Goal: Find specific page/section: Find specific page/section

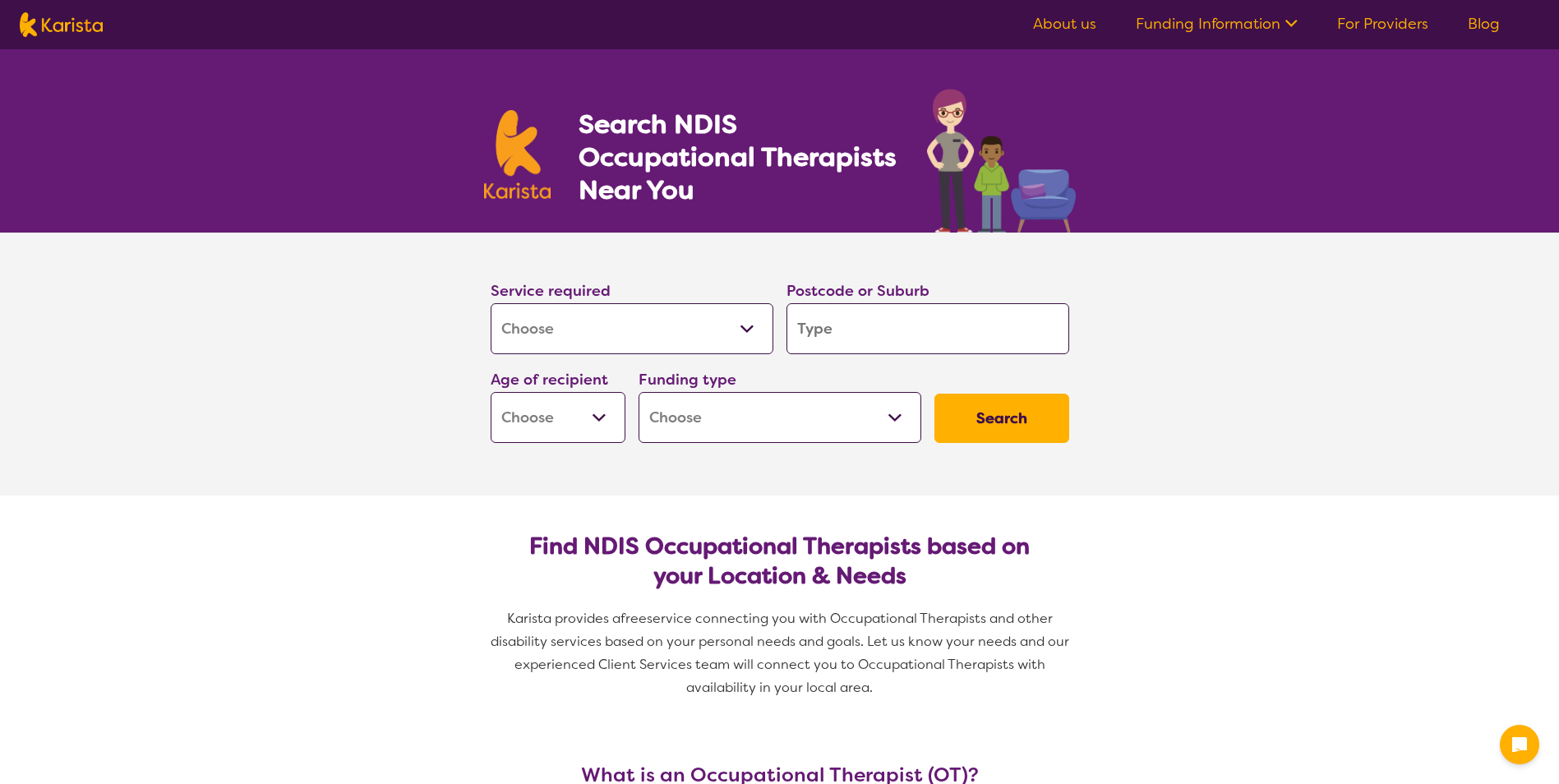
select select "[MEDICAL_DATA]"
click at [859, 336] on input "search" at bounding box center [927, 328] width 282 height 51
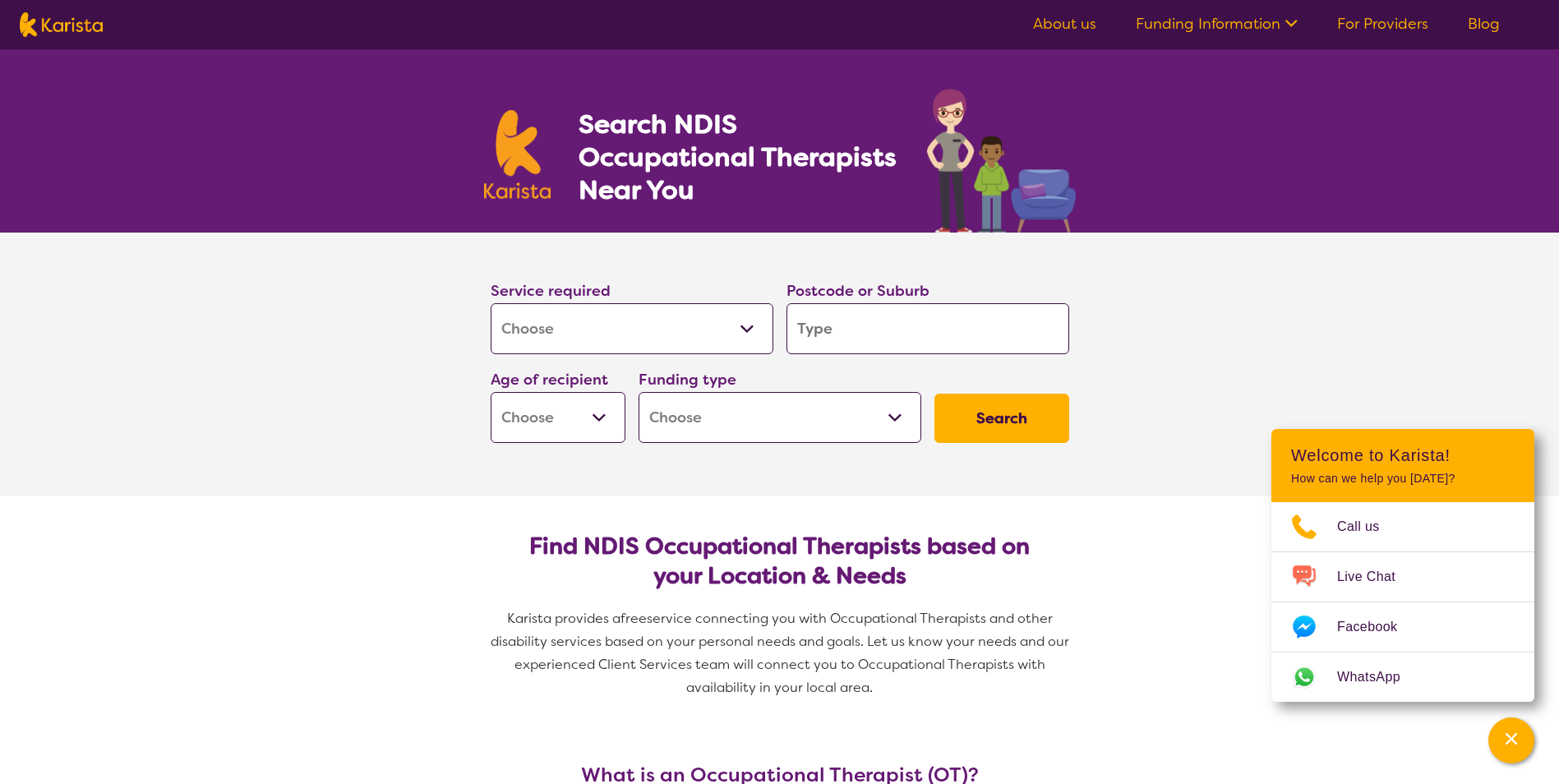
type input "4"
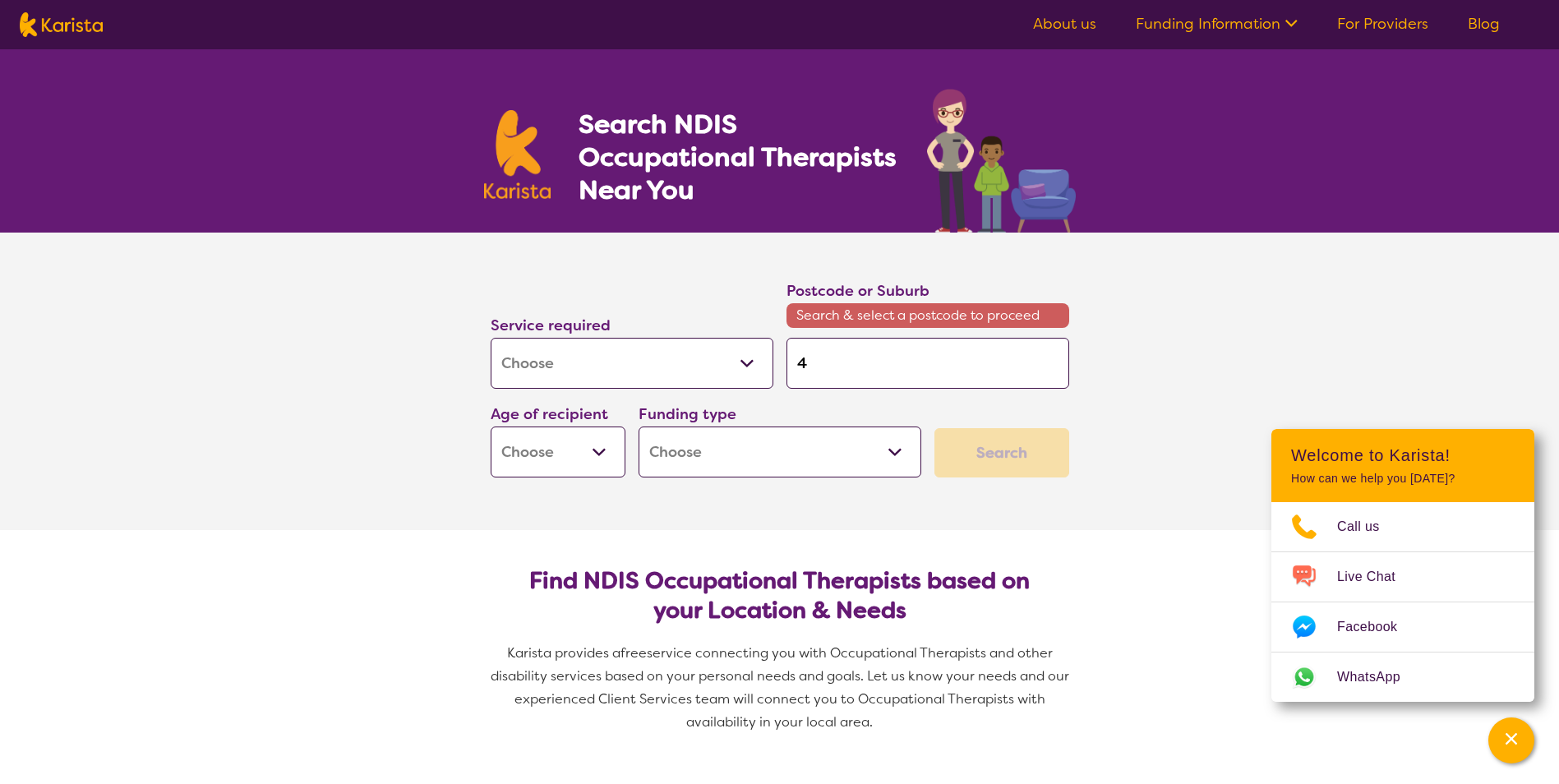
type input "43"
type input "435"
type input "4350"
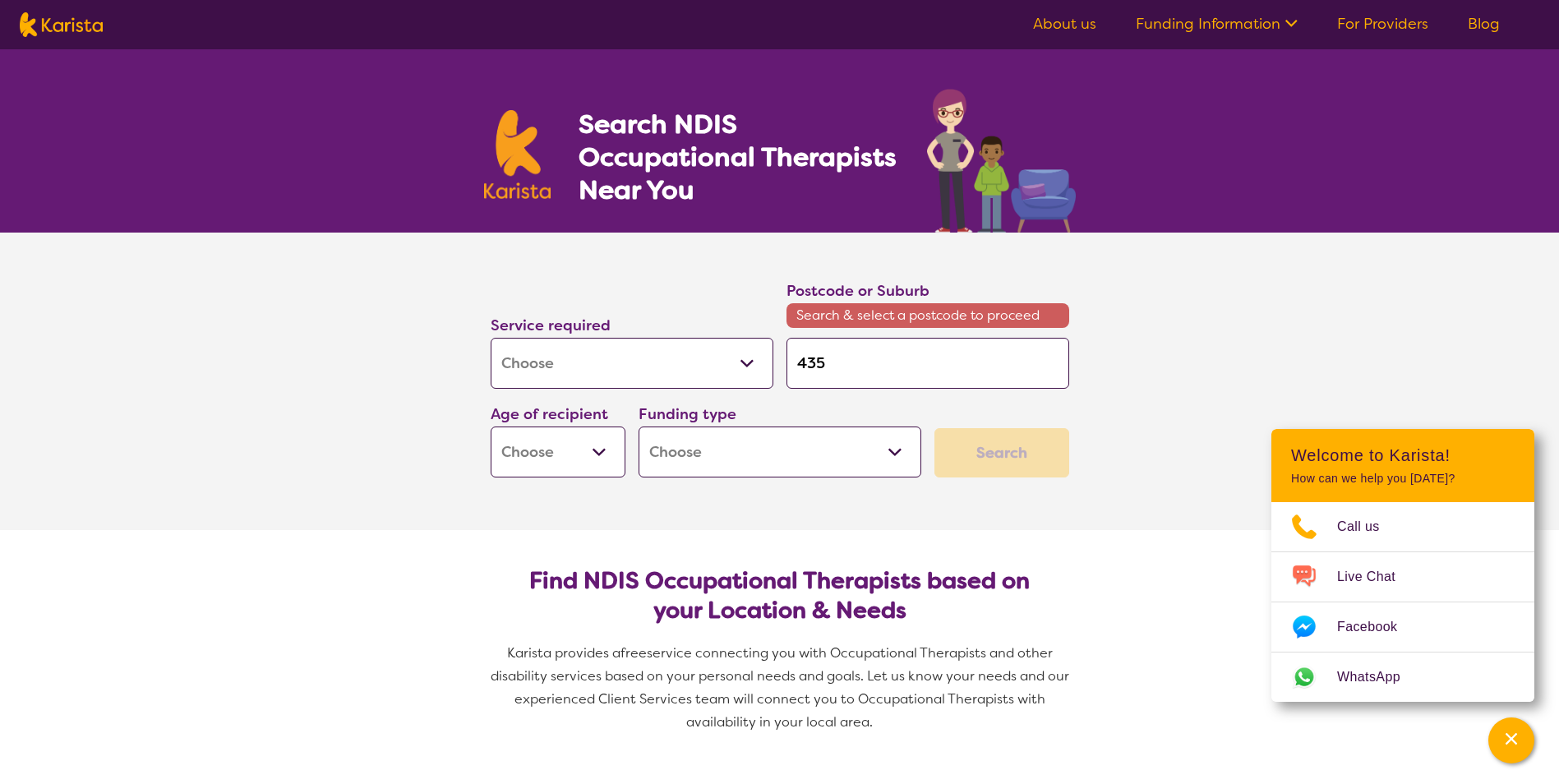
type input "4350"
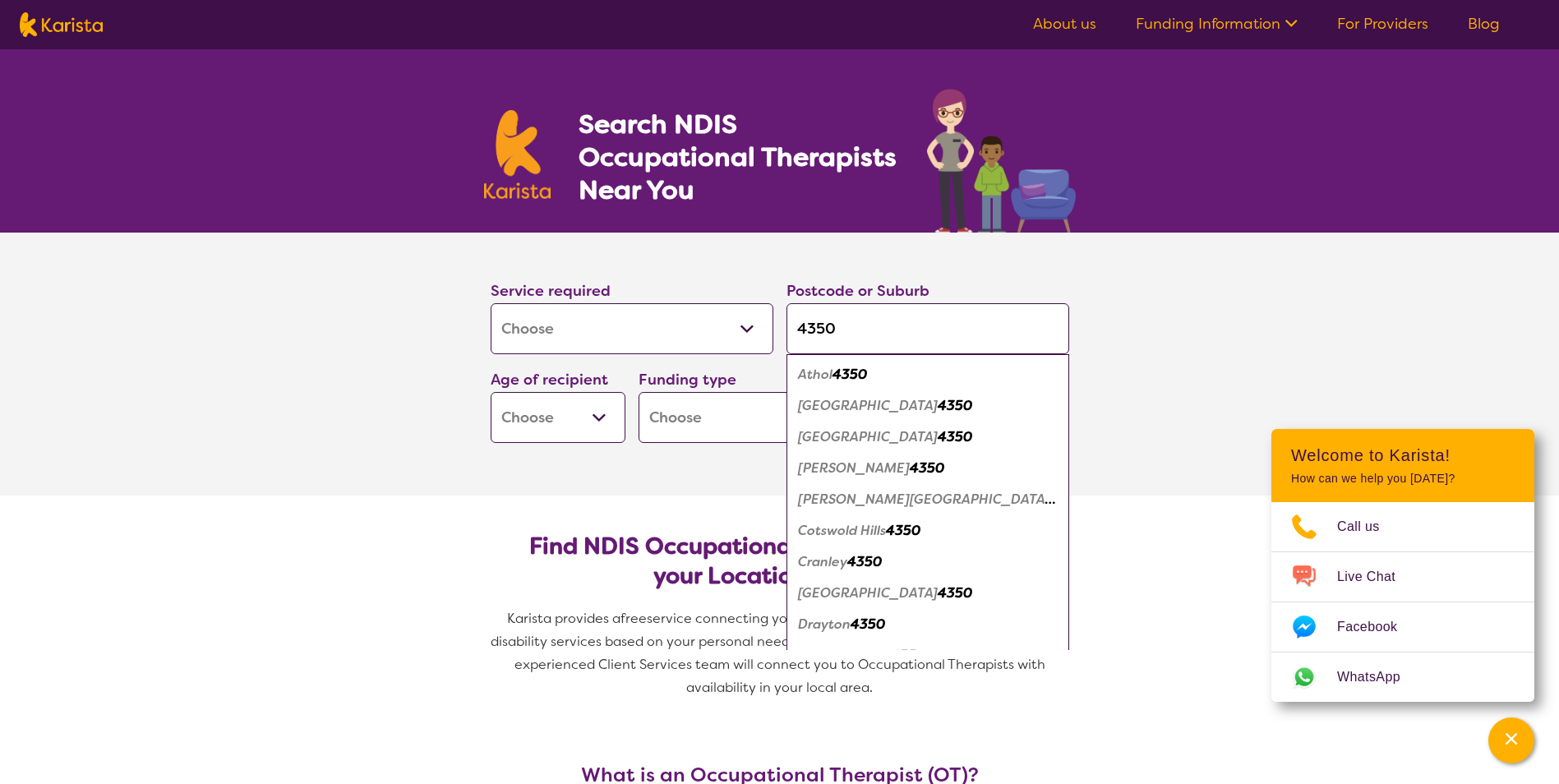
type input "4350"
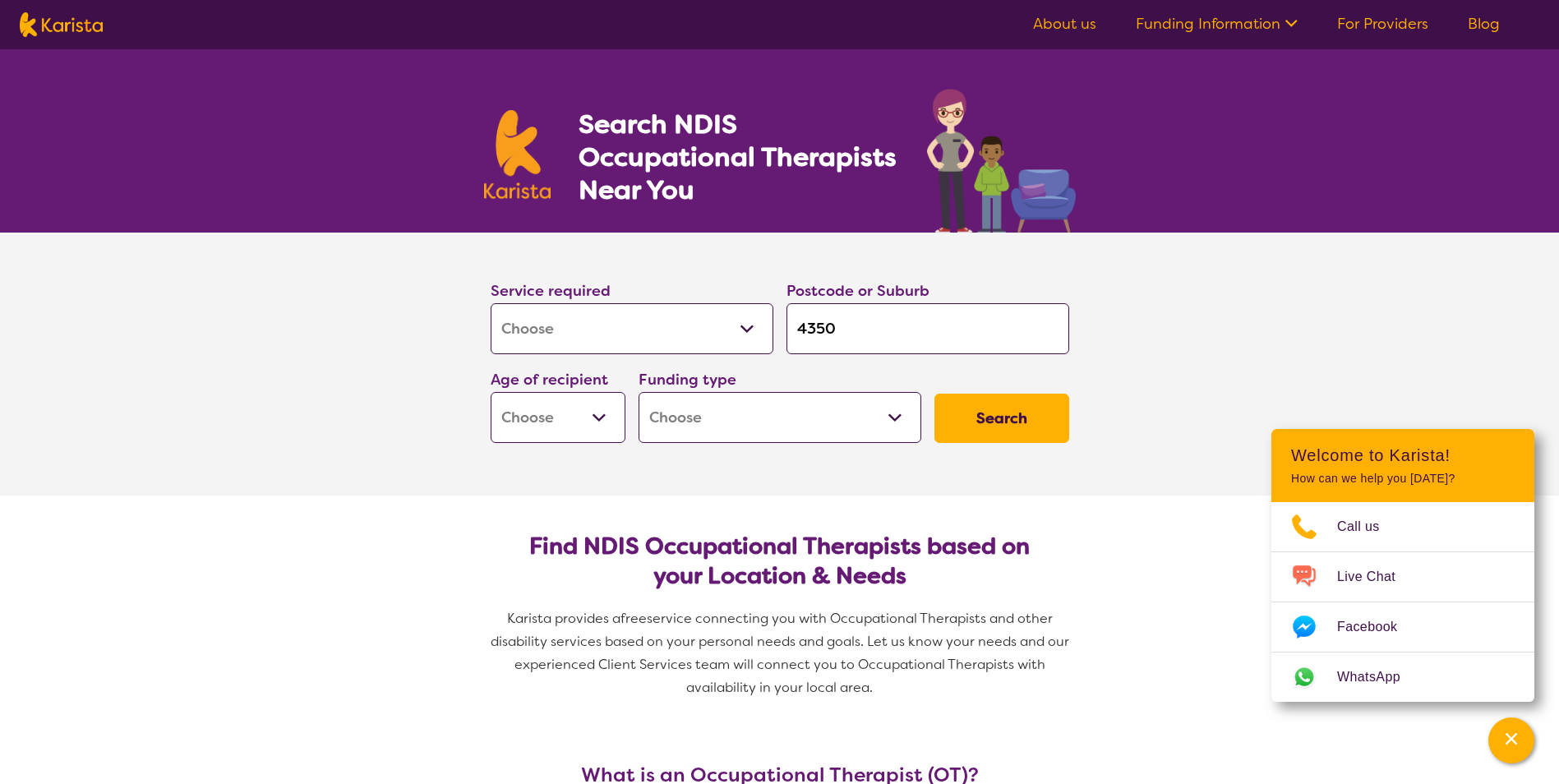
click at [621, 422] on select "Early Childhood - 0 to 9 Child - 10 to 11 Adolescent - 12 to 17 Adult - 18 to 6…" at bounding box center [558, 417] width 135 height 51
click at [864, 413] on select "Home Care Package (HCP) National Disability Insurance Scheme (NDIS) I don't know" at bounding box center [780, 417] width 282 height 51
select select "NDIS"
click at [639, 392] on select "Home Care Package (HCP) National Disability Insurance Scheme (NDIS) I don't know" at bounding box center [780, 417] width 282 height 51
select select "NDIS"
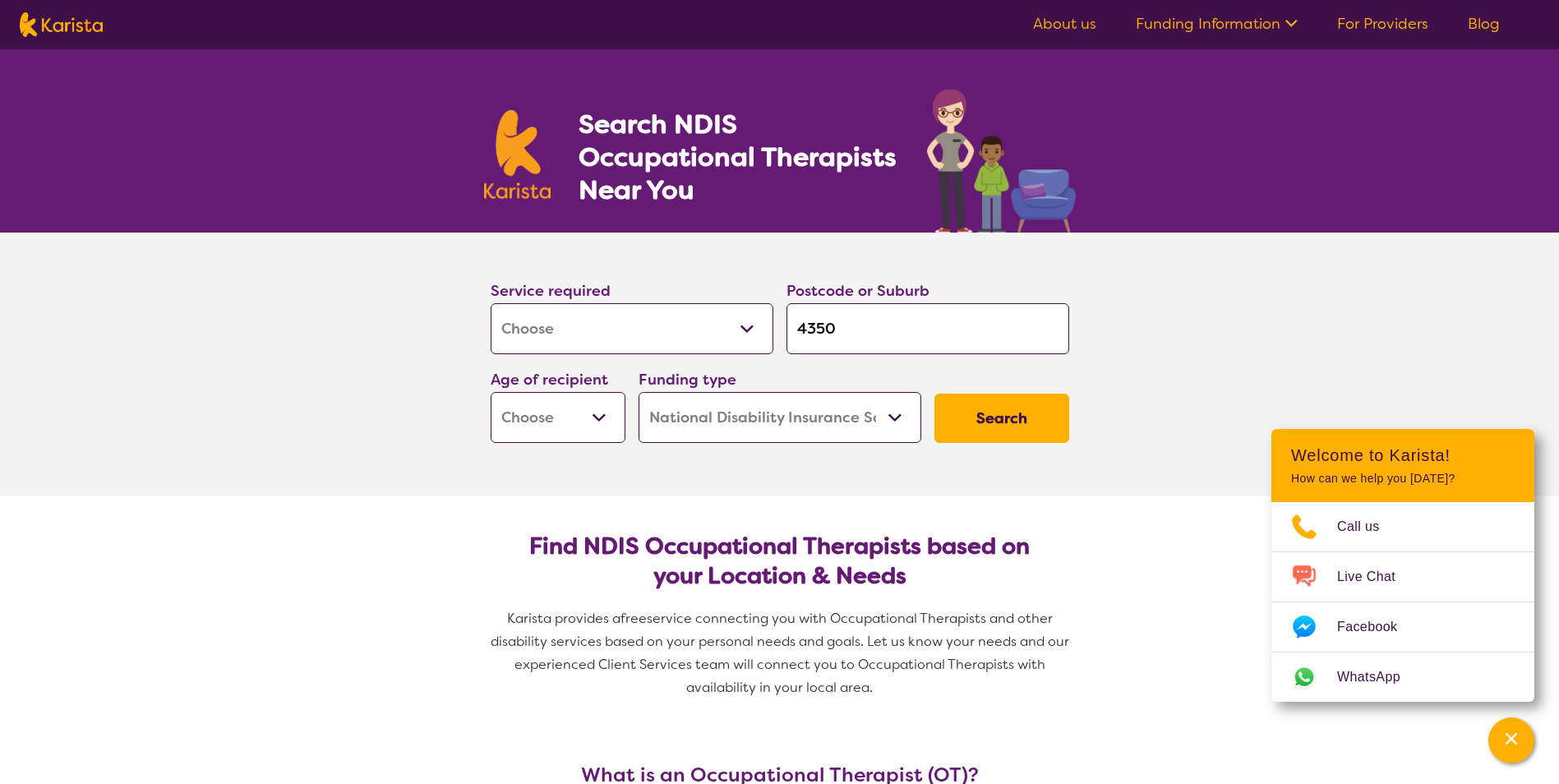
click at [987, 413] on button "Search" at bounding box center [1002, 417] width 135 height 49
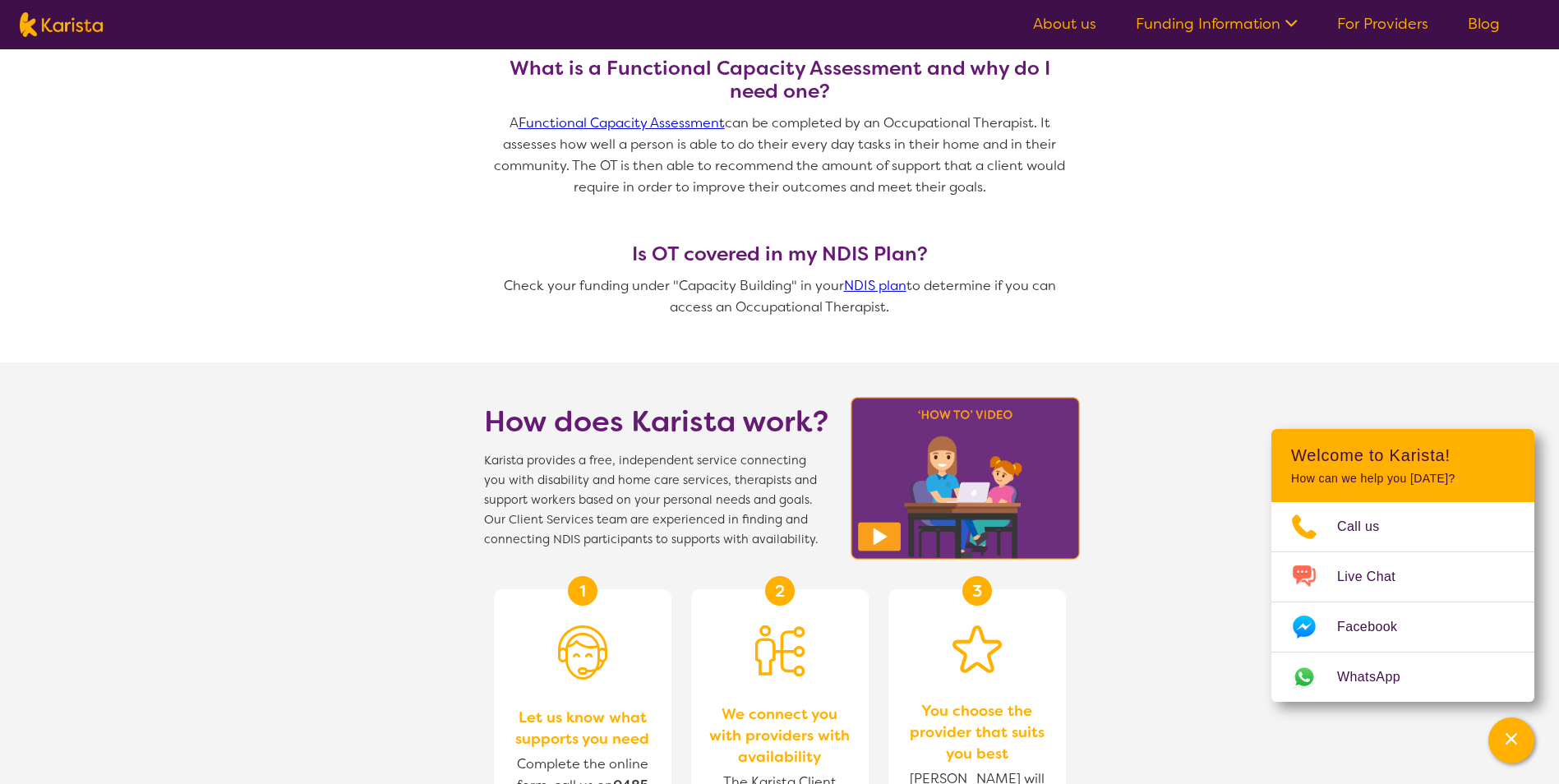
scroll to position [1068, 0]
